Goal: Information Seeking & Learning: Learn about a topic

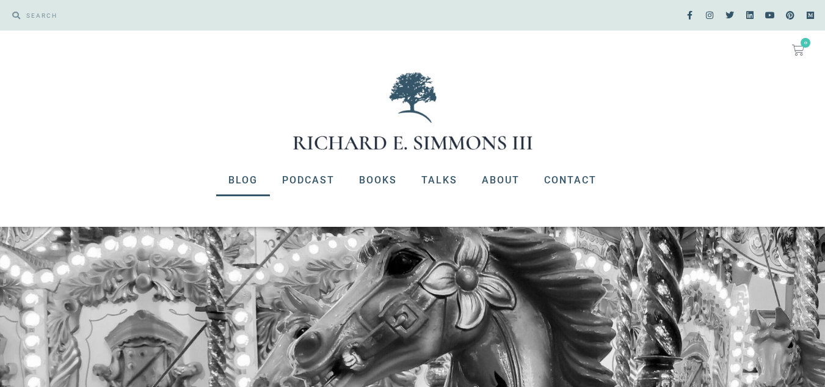
click at [243, 177] on link "Blog" at bounding box center [243, 180] width 54 height 32
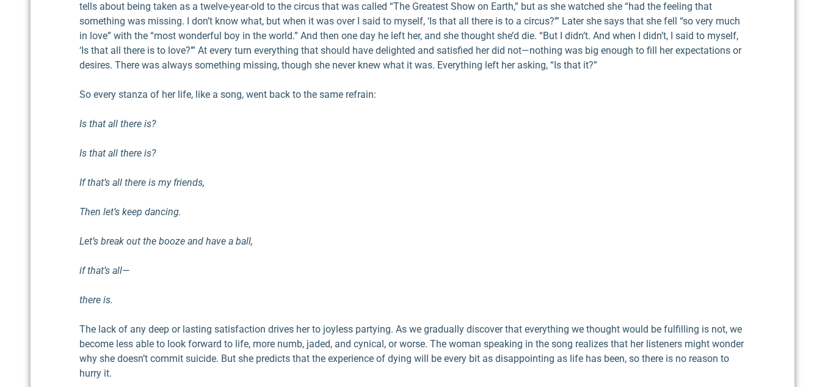
scroll to position [244, 0]
